Goal: Book appointment/travel/reservation

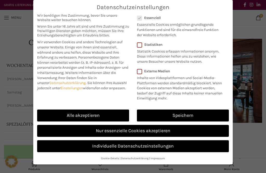
click at [94, 115] on link "Alle akzeptieren" at bounding box center [83, 115] width 92 height 12
checkbox input "true"
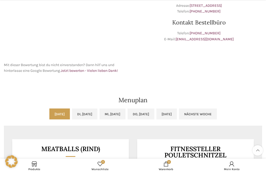
scroll to position [168, 0]
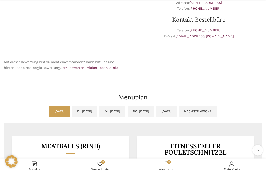
click at [83, 113] on link "Di, [DATE]" at bounding box center [84, 111] width 25 height 11
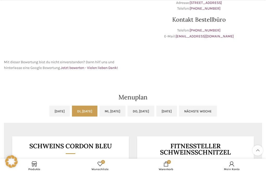
click at [119, 112] on link "Mi, [DATE]" at bounding box center [112, 110] width 26 height 11
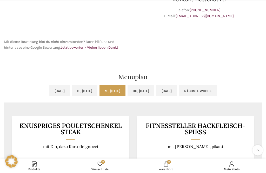
scroll to position [188, 0]
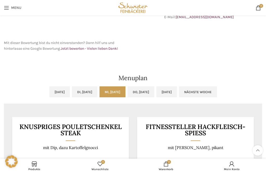
click at [152, 92] on link "Do, [DATE]" at bounding box center [140, 91] width 27 height 11
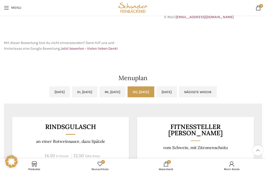
click at [177, 93] on link "[DATE]" at bounding box center [166, 91] width 20 height 11
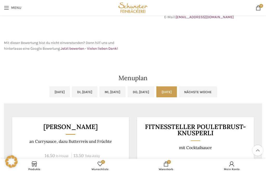
click at [217, 92] on link "Nächste Woche" at bounding box center [198, 91] width 38 height 11
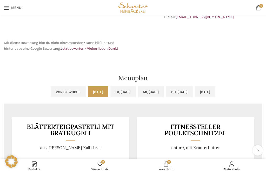
click at [119, 93] on link "Di, [DATE]" at bounding box center [122, 91] width 25 height 11
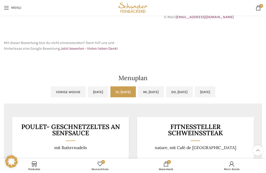
click at [151, 94] on link "Mi, [DATE]" at bounding box center [151, 91] width 26 height 11
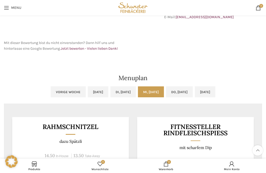
click at [183, 92] on link "Do, [DATE]" at bounding box center [179, 91] width 27 height 11
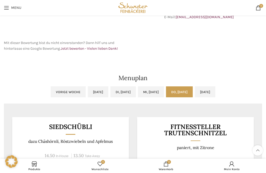
click at [215, 90] on link "[DATE]" at bounding box center [205, 91] width 20 height 11
